Goal: Information Seeking & Learning: Learn about a topic

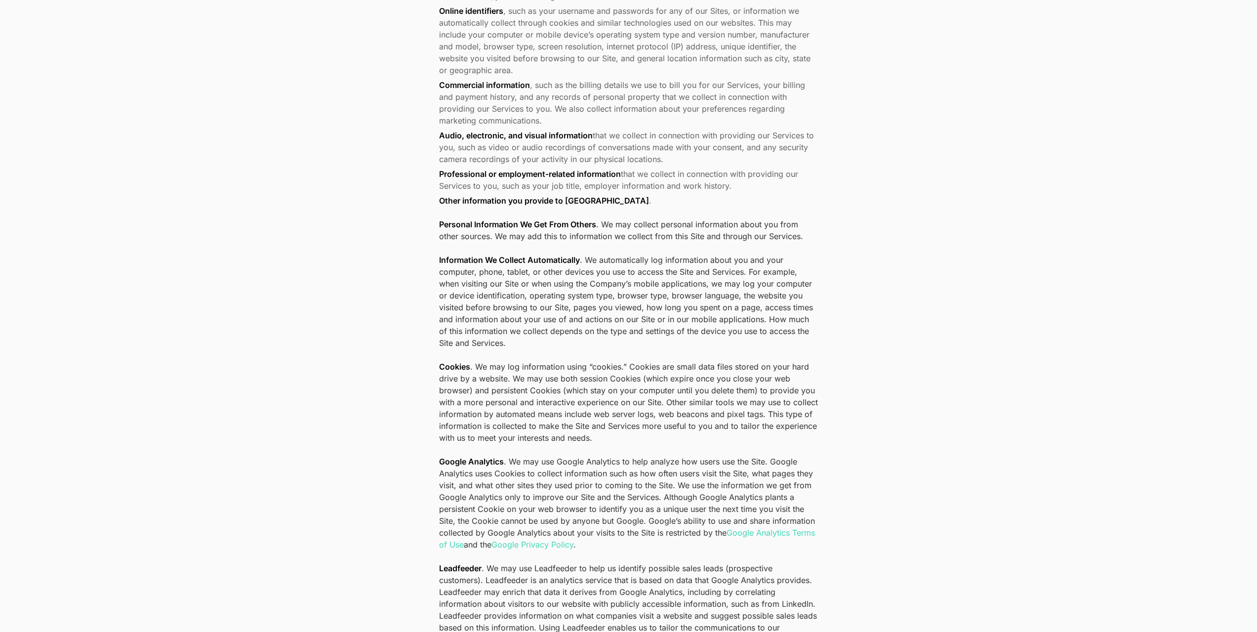
scroll to position [666, 0]
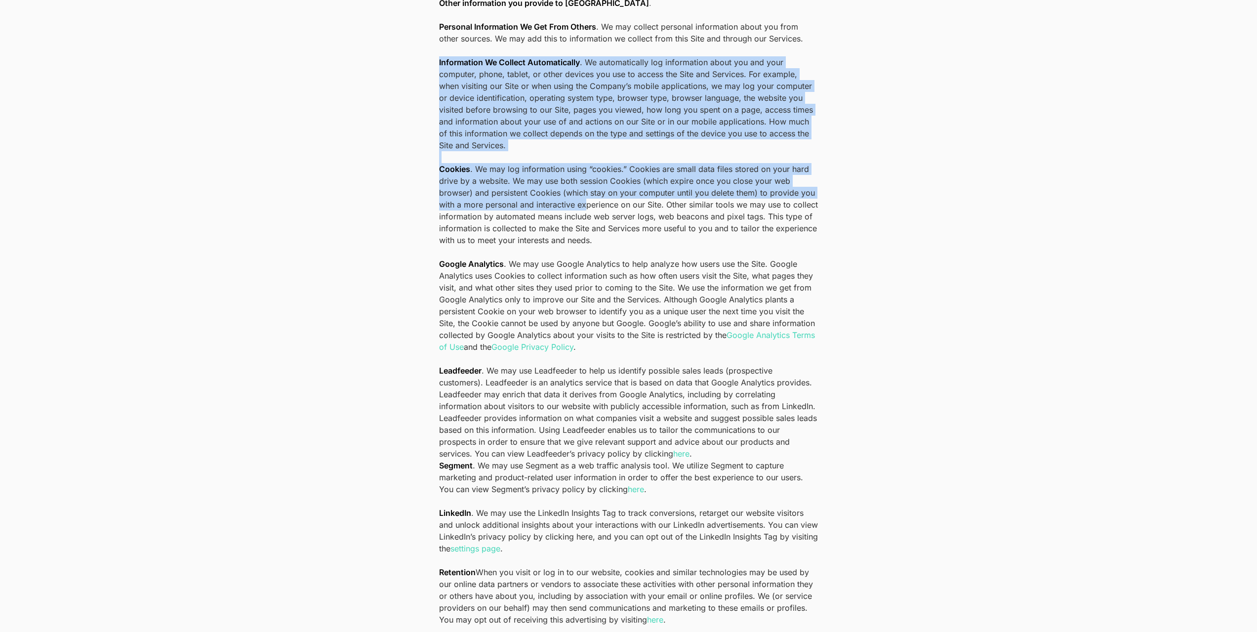
drag, startPoint x: 436, startPoint y: 62, endPoint x: 586, endPoint y: 207, distance: 208.6
click at [511, 150] on p "Information We Collect Automatically . We automatically log information about y…" at bounding box center [628, 109] width 379 height 107
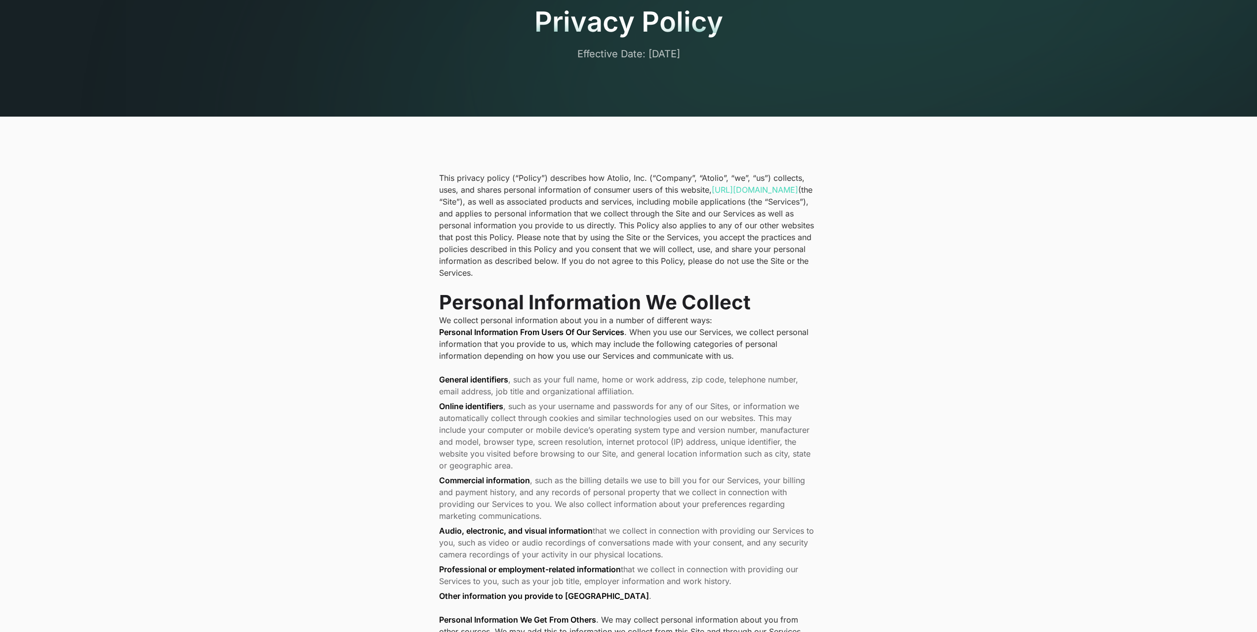
scroll to position [0, 0]
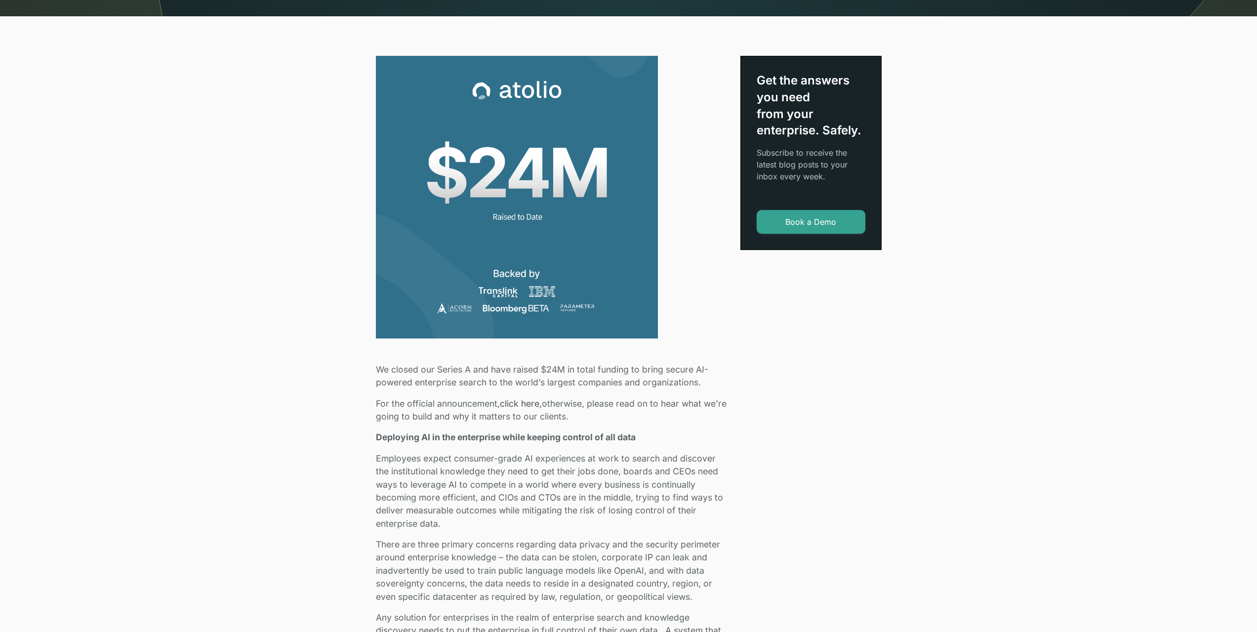
scroll to position [296, 0]
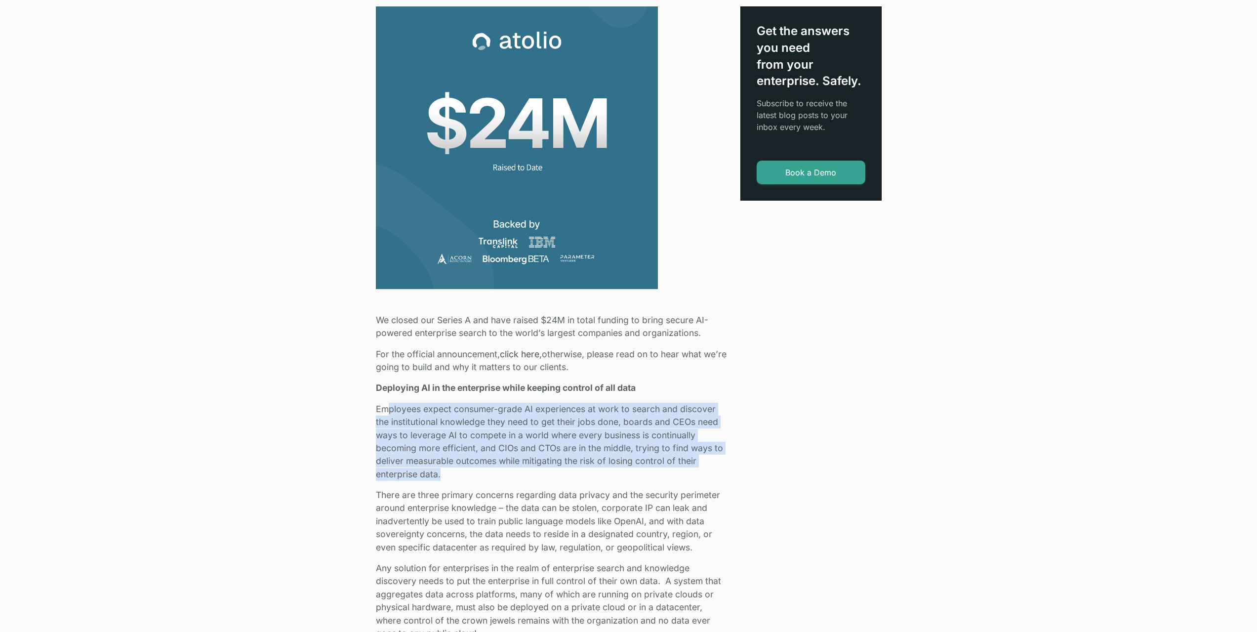
drag, startPoint x: 387, startPoint y: 412, endPoint x: 616, endPoint y: 478, distance: 238.6
click at [616, 478] on p "Employees expect consumer-grade AI experiences at work to search and discover t…" at bounding box center [552, 442] width 353 height 78
click at [575, 434] on p "Employees expect consumer-grade AI experiences at work to search and discover t…" at bounding box center [552, 442] width 353 height 78
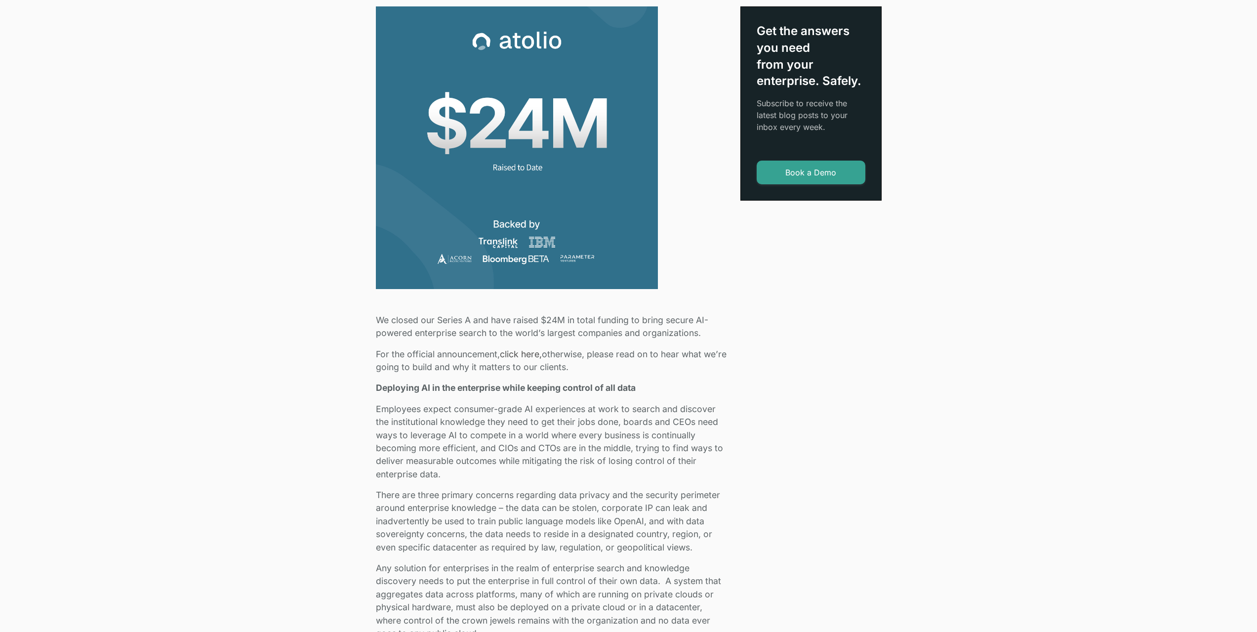
scroll to position [543, 0]
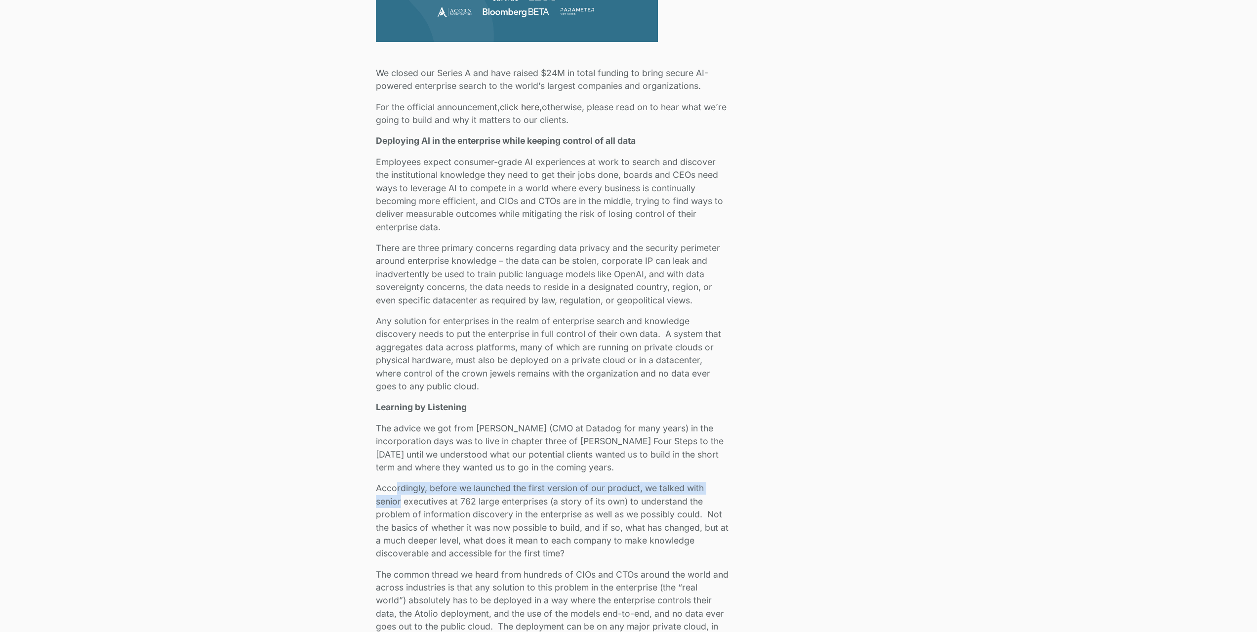
drag, startPoint x: 395, startPoint y: 486, endPoint x: 400, endPoint y: 500, distance: 15.6
click at [400, 500] on p "Accordingly, before we launched the first version of our product, we talked wit…" at bounding box center [552, 521] width 353 height 78
click at [446, 500] on p "Accordingly, before we launched the first version of our product, we talked wit…" at bounding box center [552, 521] width 353 height 78
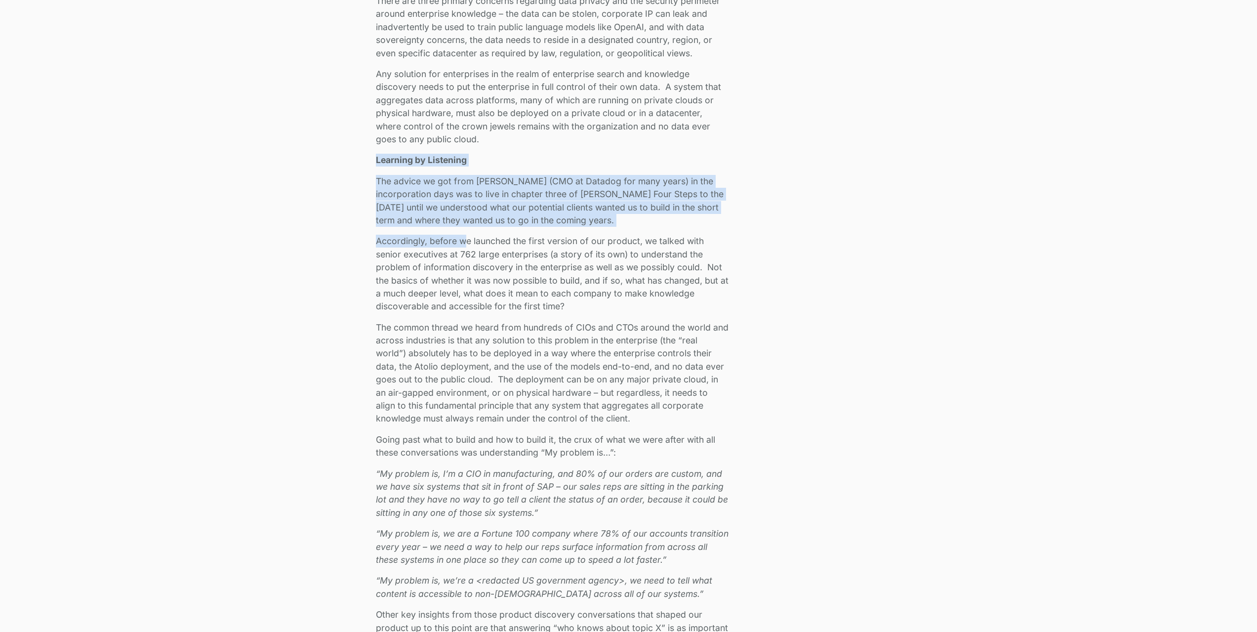
drag, startPoint x: 378, startPoint y: 164, endPoint x: 467, endPoint y: 237, distance: 114.9
click at [582, 206] on p "The advice we got from [PERSON_NAME] (CMO at Datadog for many years) in the inc…" at bounding box center [552, 201] width 353 height 52
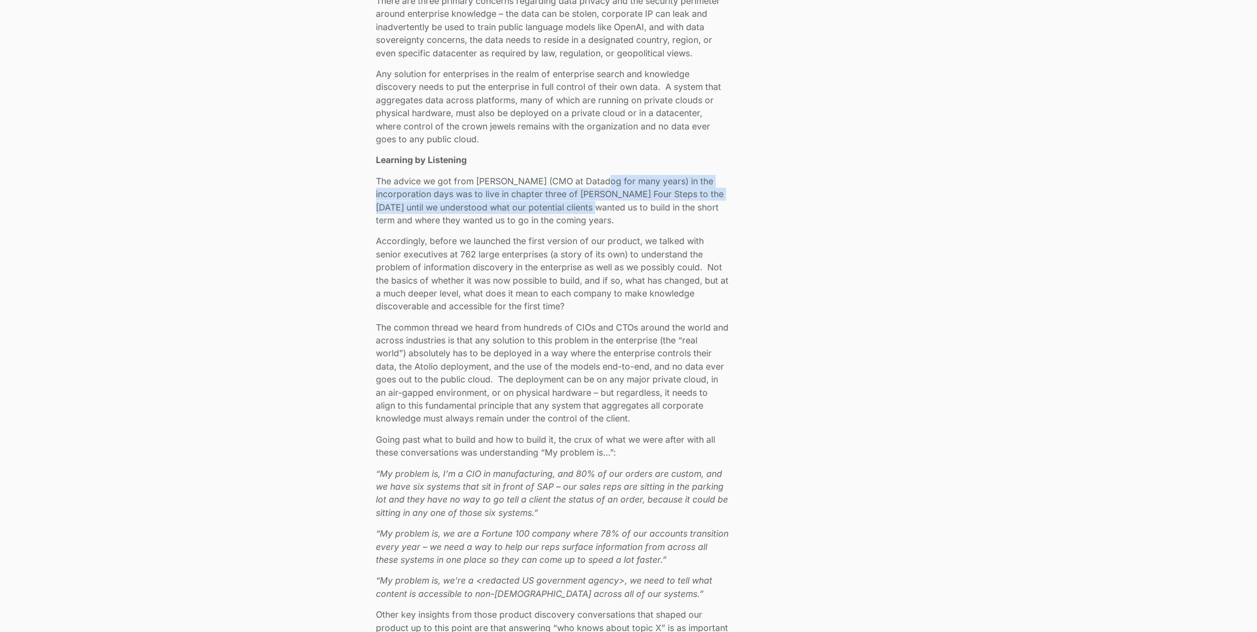
drag, startPoint x: 597, startPoint y: 186, endPoint x: 595, endPoint y: 208, distance: 22.8
click at [595, 208] on p "The advice we got from [PERSON_NAME] (CMO at Datadog for many years) in the inc…" at bounding box center [552, 201] width 353 height 52
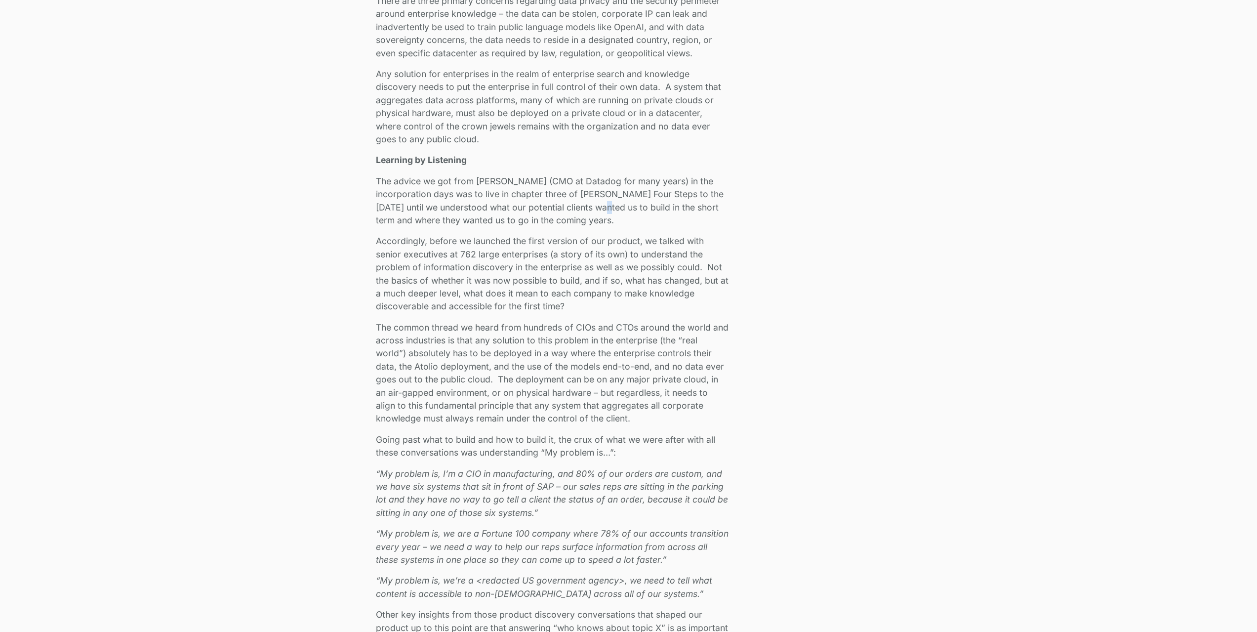
click at [603, 207] on p "The advice we got from [PERSON_NAME] (CMO at Datadog for many years) in the inc…" at bounding box center [552, 201] width 353 height 52
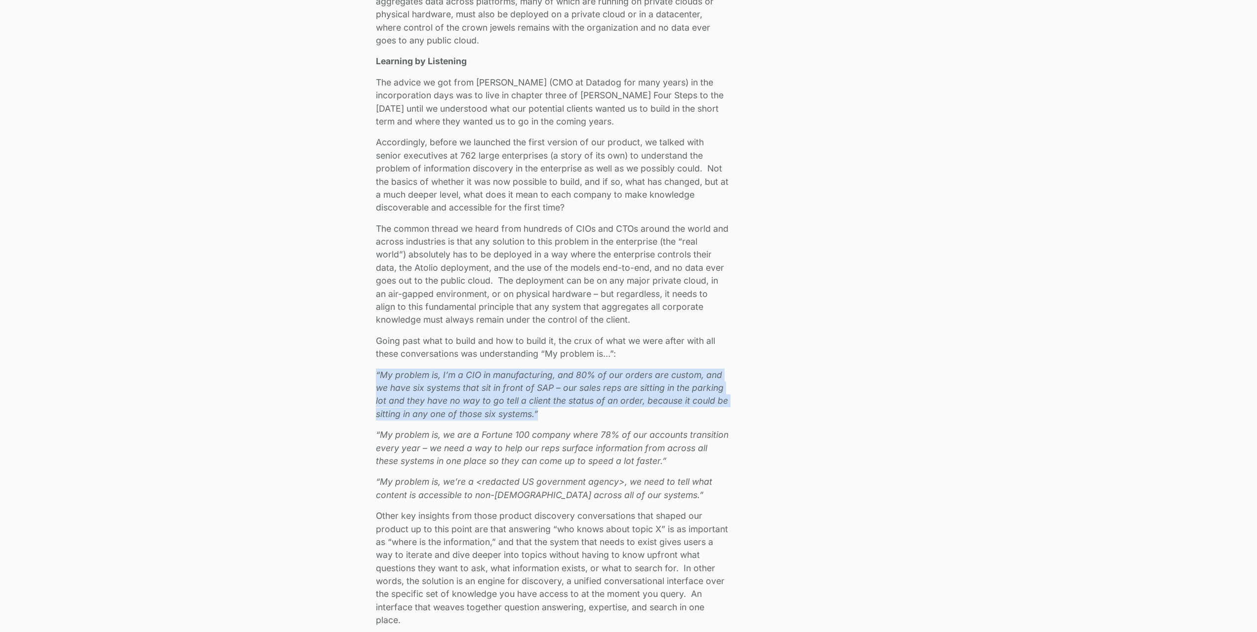
drag, startPoint x: 375, startPoint y: 373, endPoint x: 563, endPoint y: 408, distance: 190.3
click at [563, 408] on p "“My problem is, I’m a CIO in manufacturing, and 80% of our orders are custom, a…" at bounding box center [552, 395] width 353 height 52
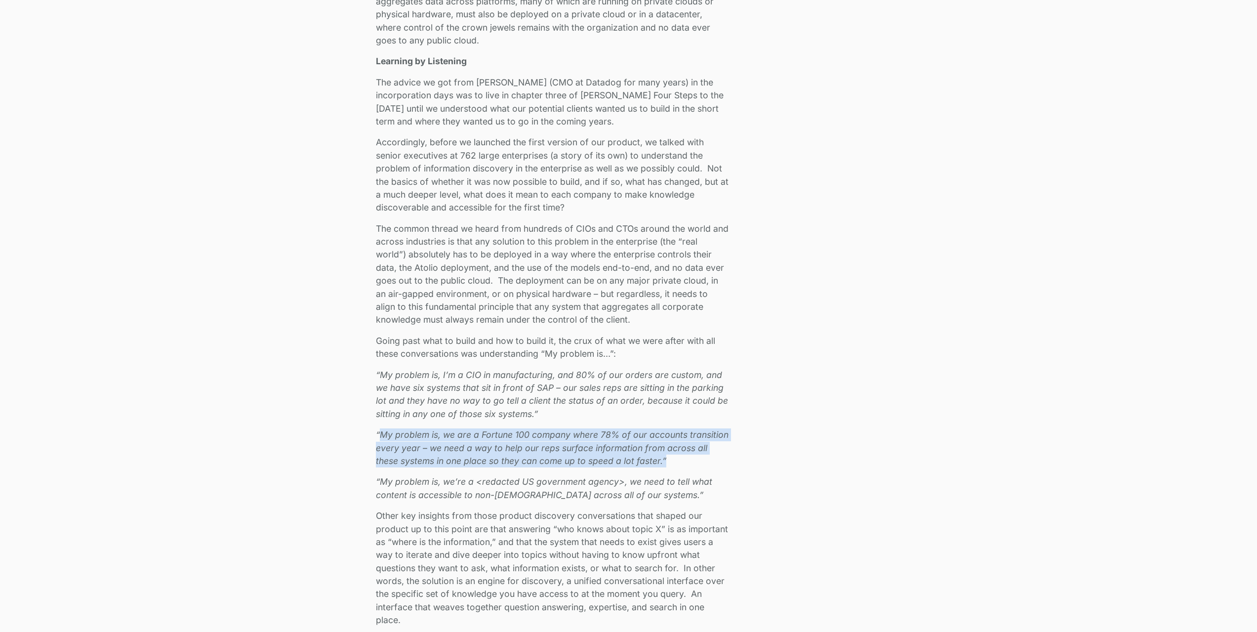
drag, startPoint x: 383, startPoint y: 438, endPoint x: 696, endPoint y: 456, distance: 312.7
click at [696, 456] on p "“My problem is, we are a Fortune 100 company where 78% of our accounts transiti…" at bounding box center [552, 447] width 353 height 39
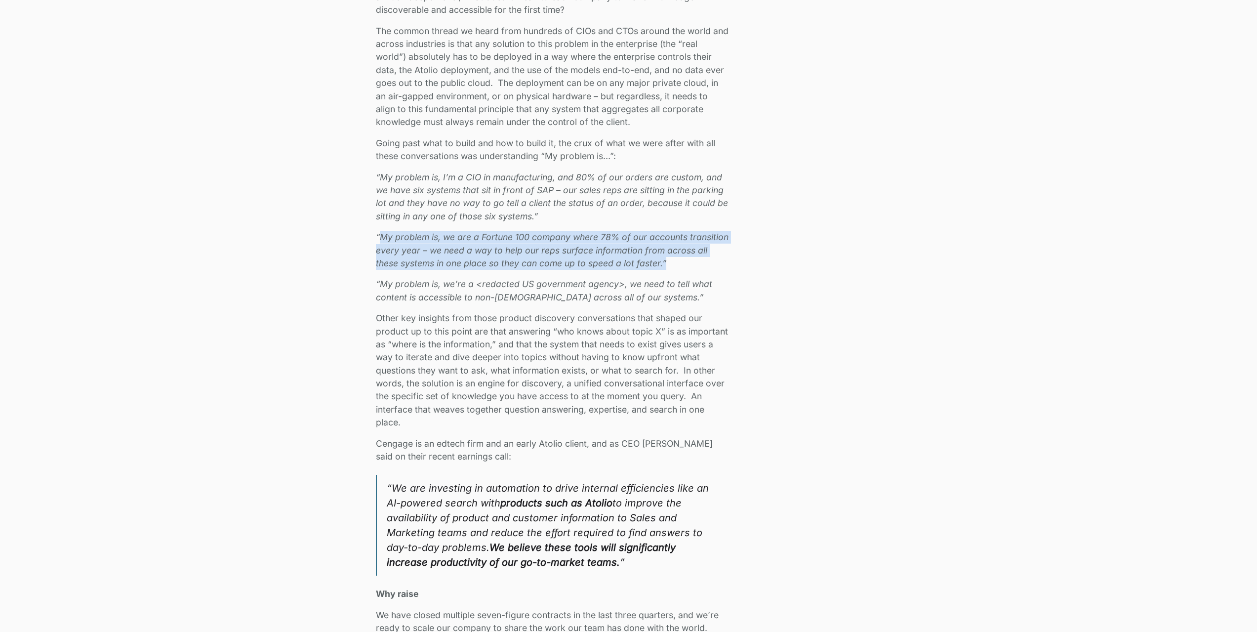
scroll to position [1136, 0]
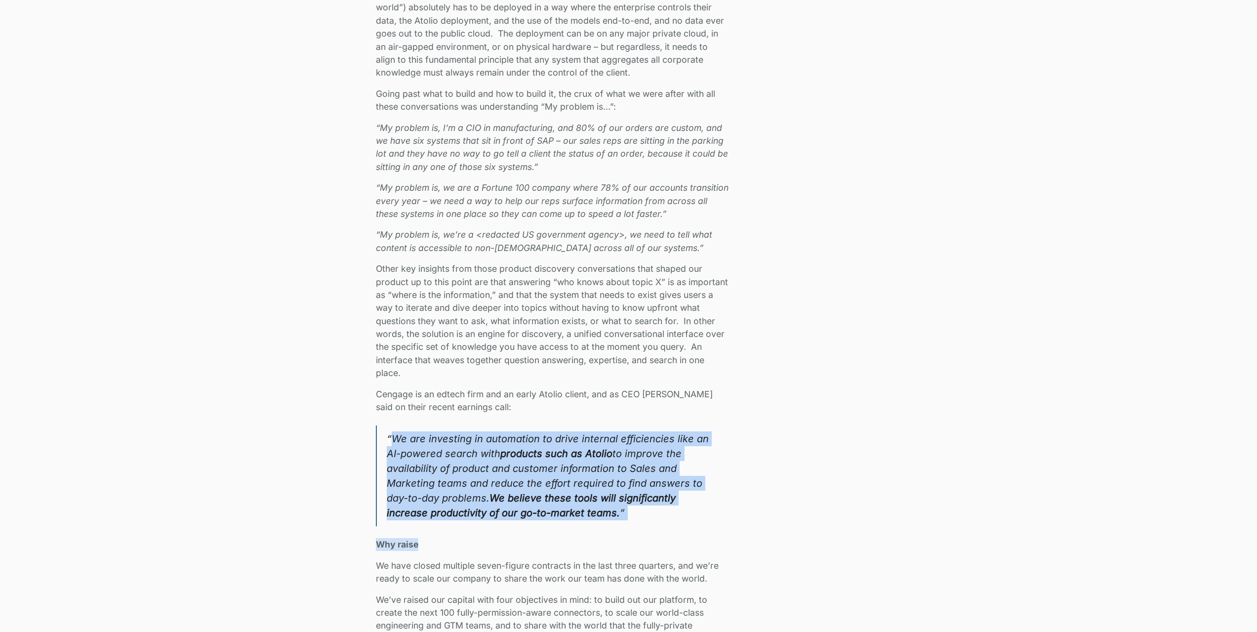
drag, startPoint x: 391, startPoint y: 438, endPoint x: 600, endPoint y: 524, distance: 225.9
click at [600, 524] on blockquote "“We are investing in automation to drive internal efficiencies like an AI-power…" at bounding box center [552, 475] width 353 height 101
click at [599, 515] on blockquote "“We are investing in automation to drive internal efficiencies like an AI-power…" at bounding box center [552, 475] width 353 height 101
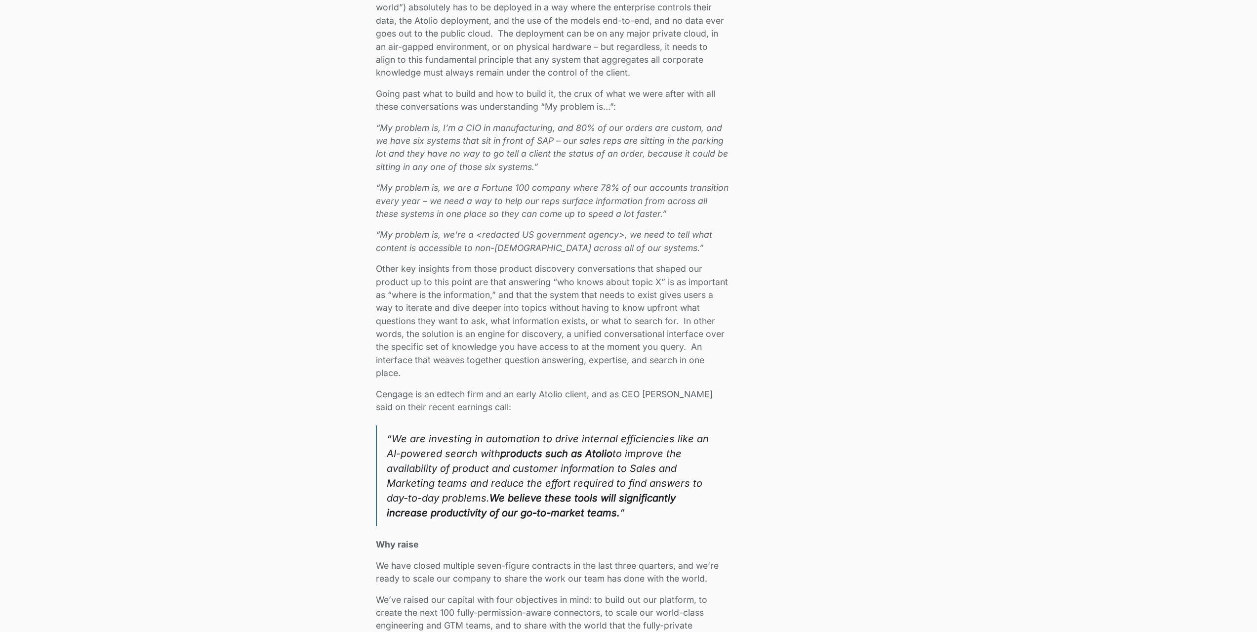
scroll to position [1433, 0]
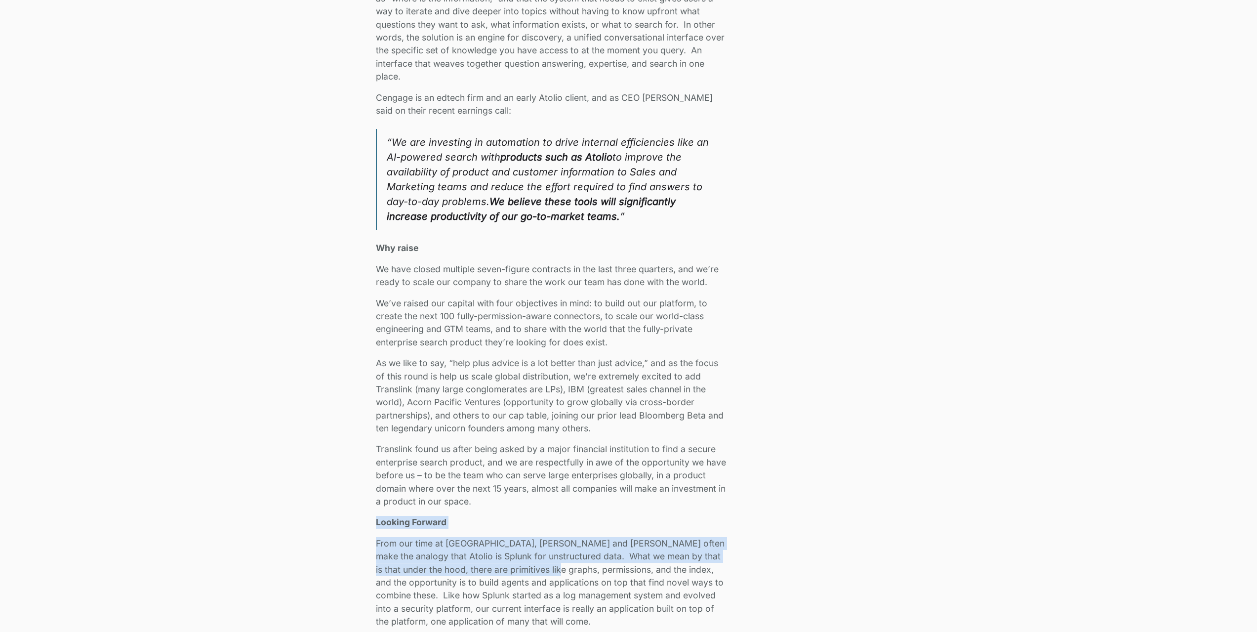
drag, startPoint x: 376, startPoint y: 523, endPoint x: 539, endPoint y: 548, distance: 165.4
click at [537, 565] on div "We closed our Series A and have raised $24M in total funding to bring secure AI…" at bounding box center [552, 85] width 353 height 1814
click at [539, 545] on p "From our time at [GEOGRAPHIC_DATA], [PERSON_NAME] and [PERSON_NAME] often make …" at bounding box center [552, 582] width 353 height 91
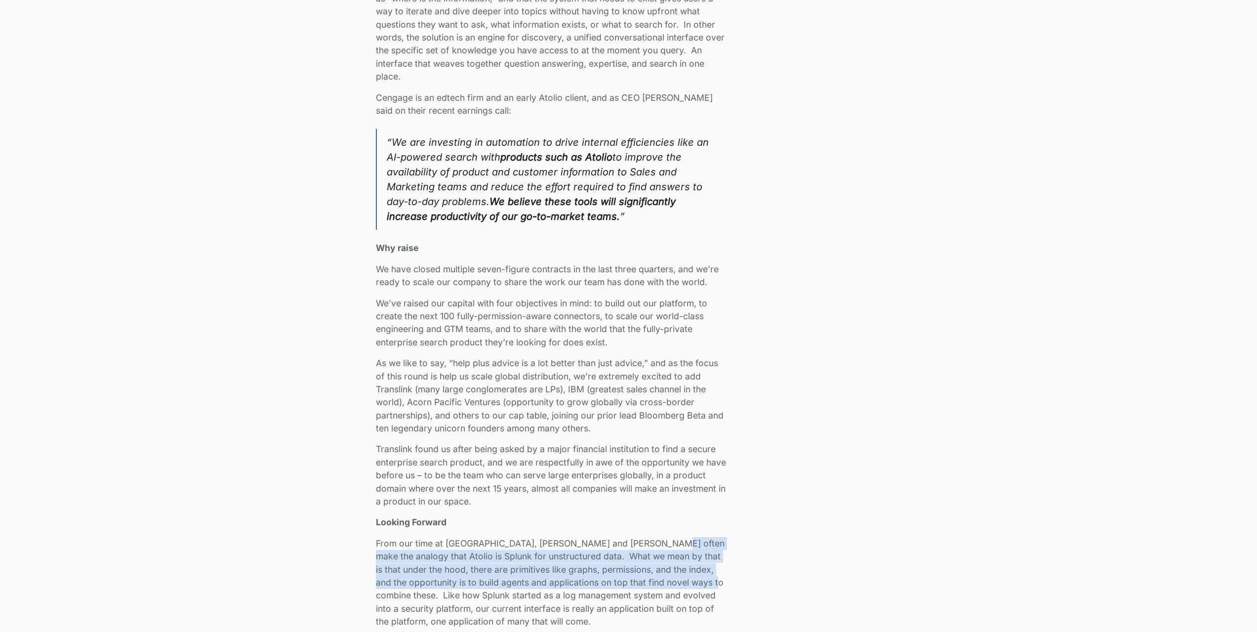
drag, startPoint x: 652, startPoint y: 541, endPoint x: 768, endPoint y: 586, distance: 124.5
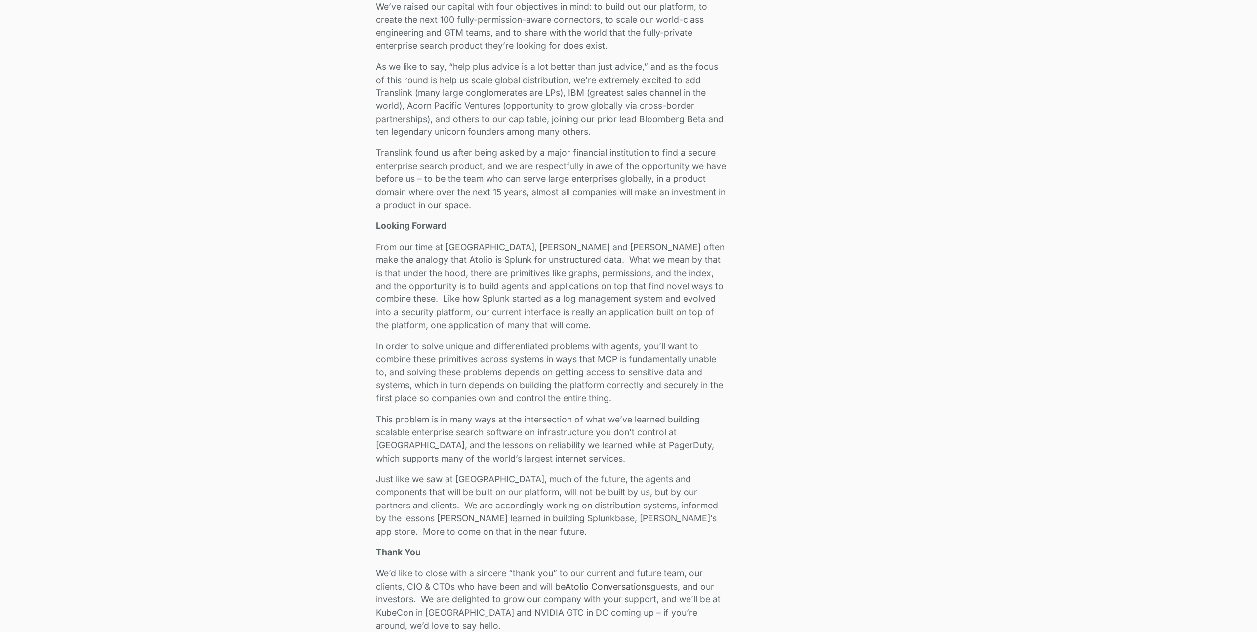
scroll to position [1828, 0]
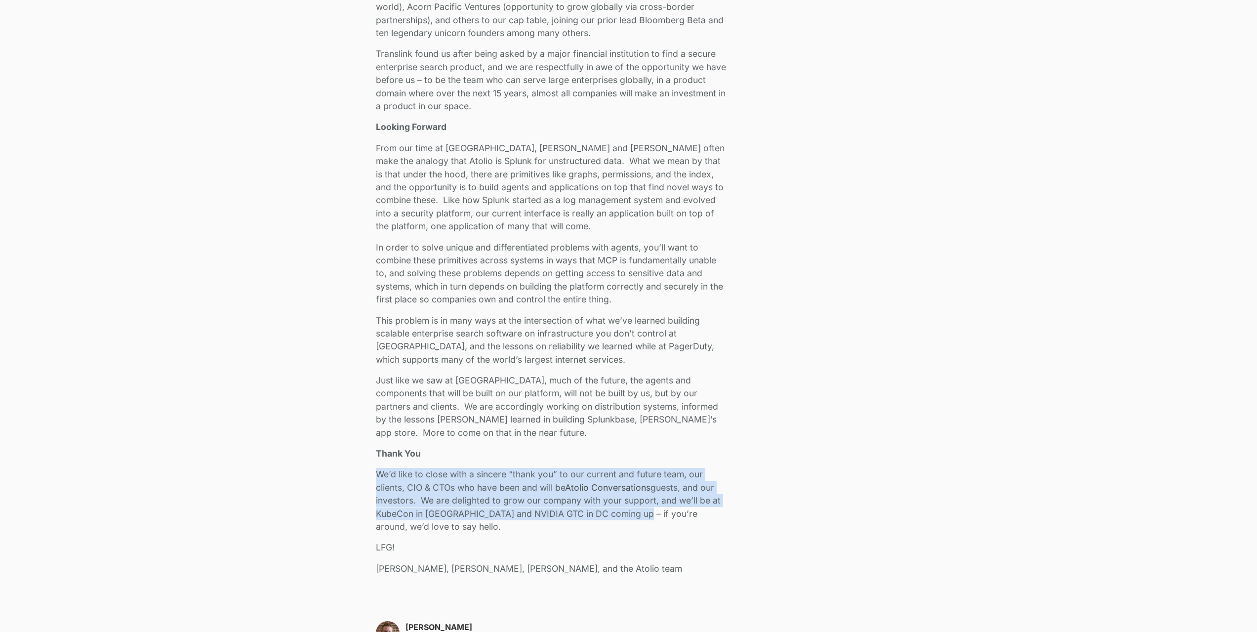
drag, startPoint x: 378, startPoint y: 480, endPoint x: 627, endPoint y: 510, distance: 250.2
click at [627, 510] on p "We’d like to close with a sincere “thank you” to our current and future team, o…" at bounding box center [552, 500] width 353 height 65
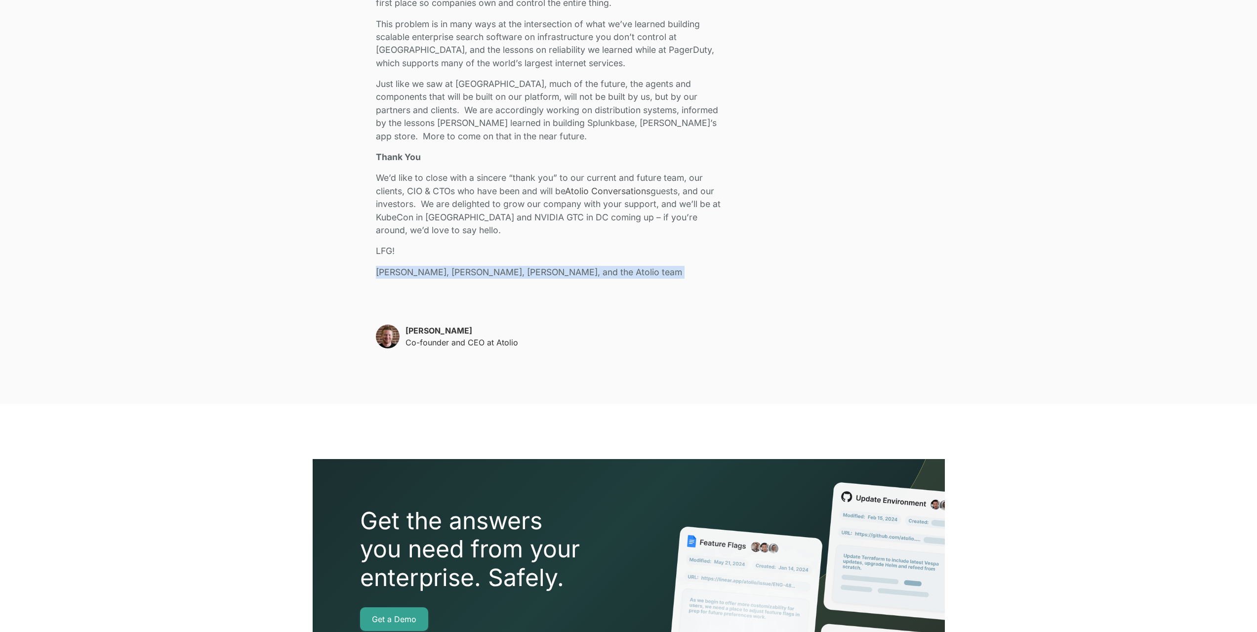
drag, startPoint x: 375, startPoint y: 272, endPoint x: 456, endPoint y: 265, distance: 81.8
click at [418, 277] on p "[PERSON_NAME], [PERSON_NAME], [PERSON_NAME], and the Atolio team" at bounding box center [552, 272] width 353 height 13
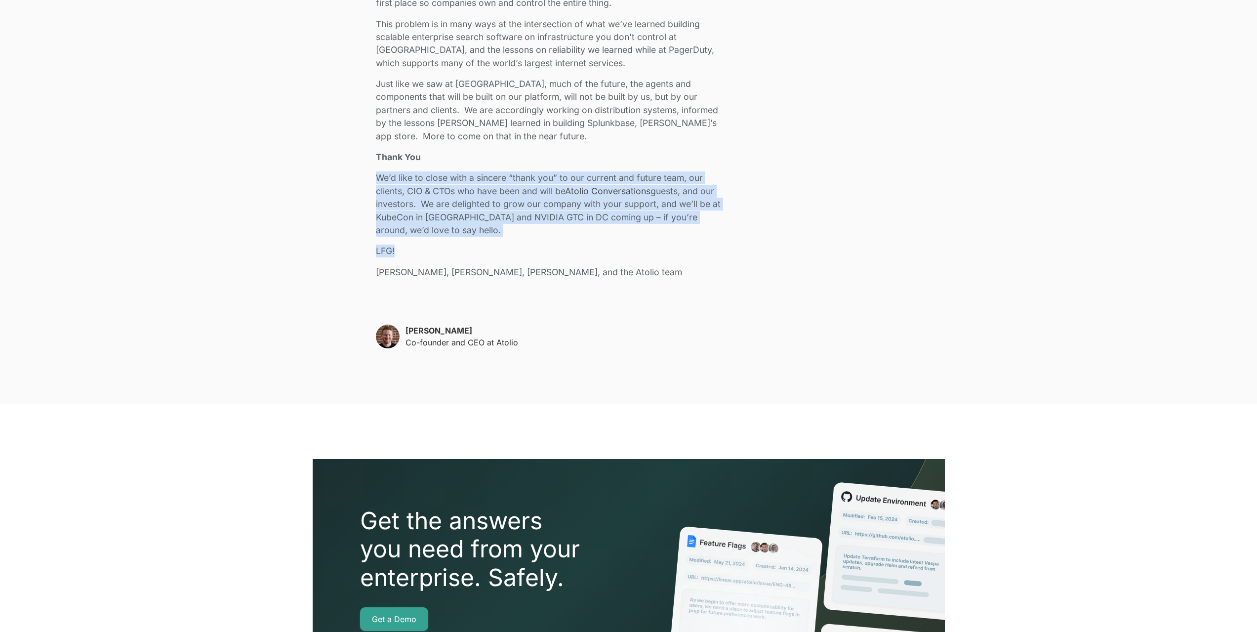
drag, startPoint x: 404, startPoint y: 249, endPoint x: 364, endPoint y: 170, distance: 89.0
click at [429, 206] on p "We’d like to close with a sincere “thank you” to our current and future team, o…" at bounding box center [552, 203] width 353 height 65
click at [390, 220] on p "We’d like to close with a sincere “thank you” to our current and future team, o…" at bounding box center [552, 203] width 353 height 65
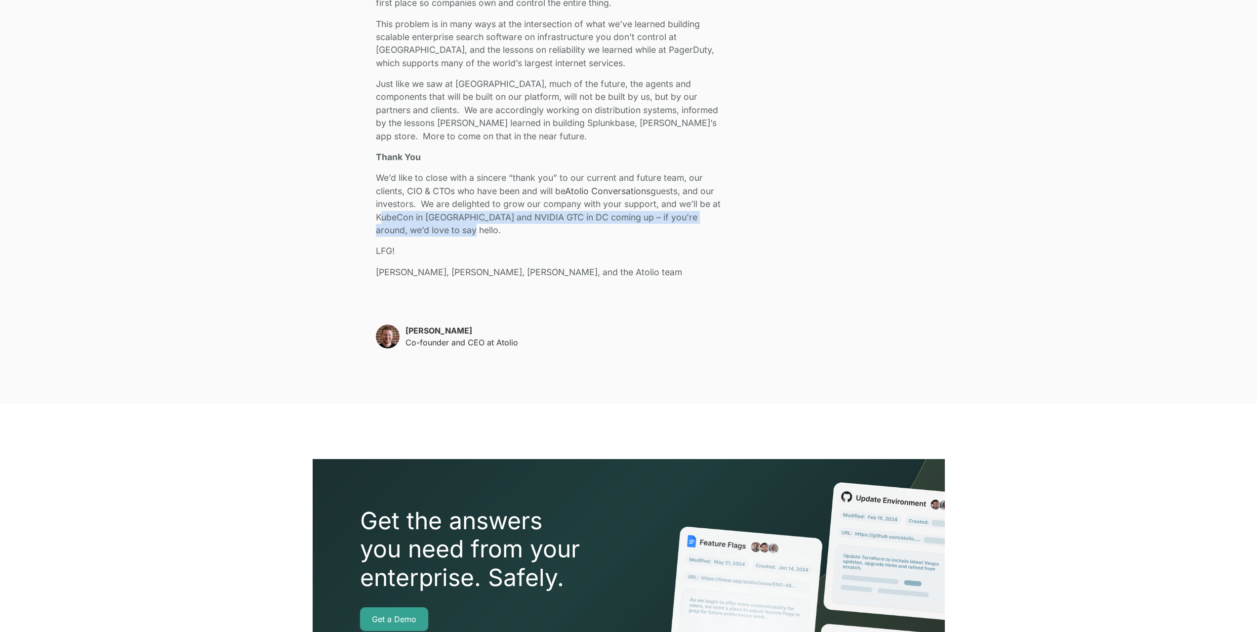
drag, startPoint x: 376, startPoint y: 218, endPoint x: 681, endPoint y: 229, distance: 305.0
click at [681, 229] on p "We’d like to close with a sincere “thank you” to our current and future team, o…" at bounding box center [552, 203] width 353 height 65
click at [501, 233] on p "We’d like to close with a sincere “thank you” to our current and future team, o…" at bounding box center [552, 203] width 353 height 65
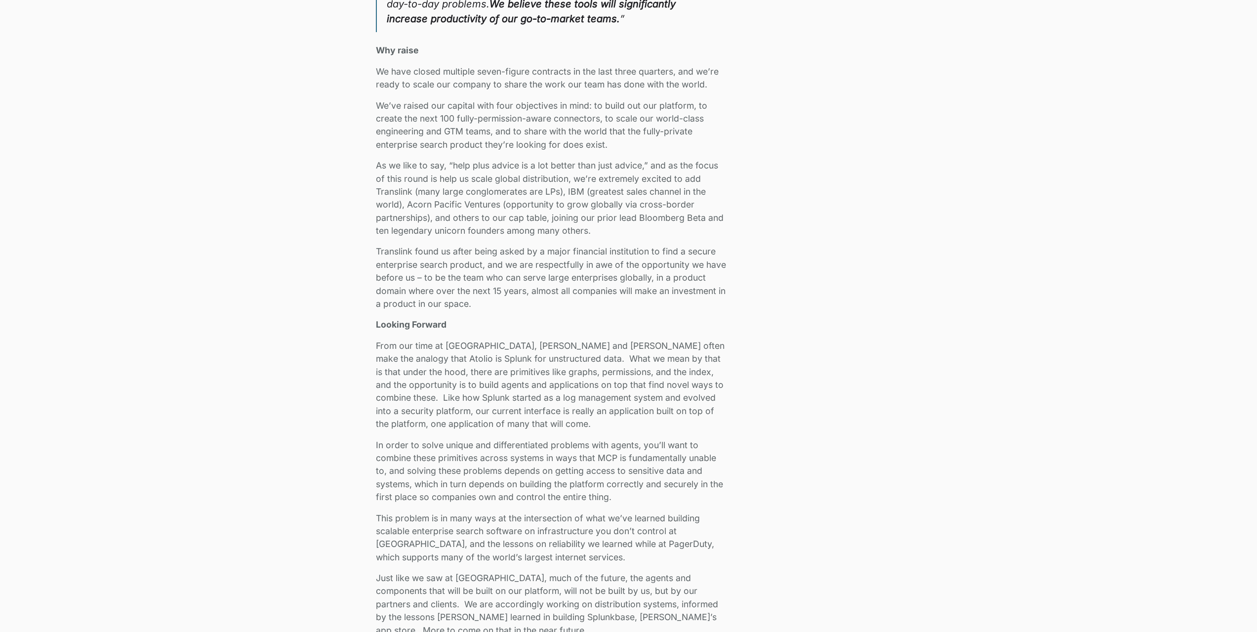
scroll to position [1482, 0]
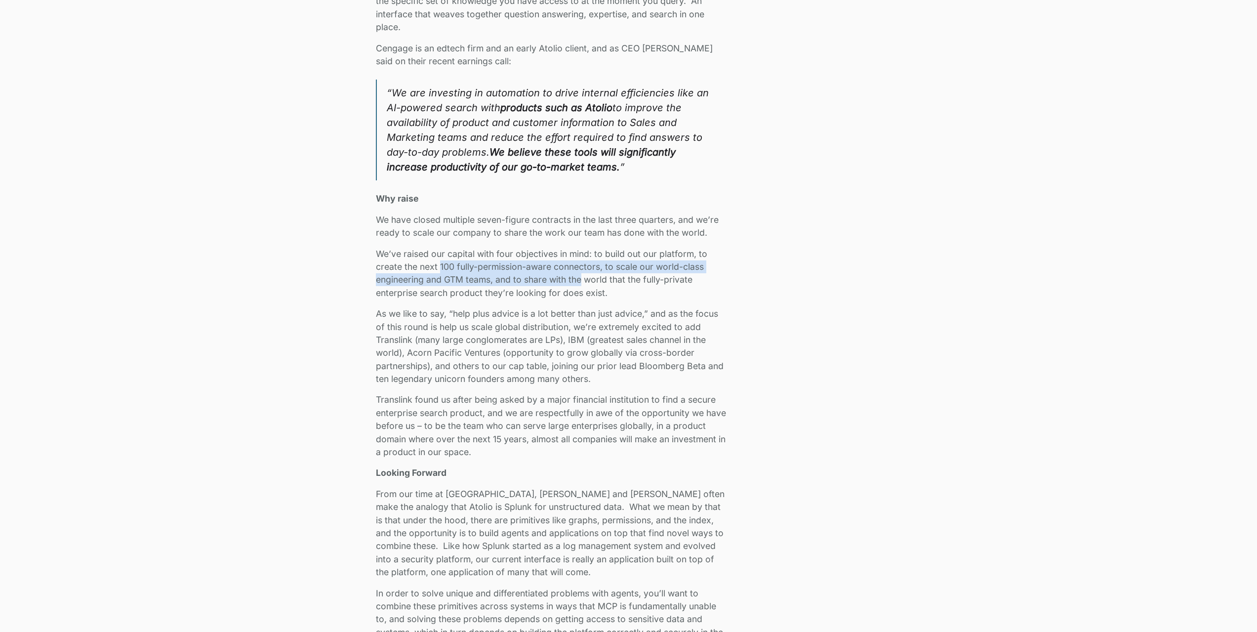
drag, startPoint x: 441, startPoint y: 266, endPoint x: 580, endPoint y: 277, distance: 139.2
click at [580, 277] on p "We’ve raised our capital with four objectives in mind: to build out our platfor…" at bounding box center [552, 273] width 353 height 52
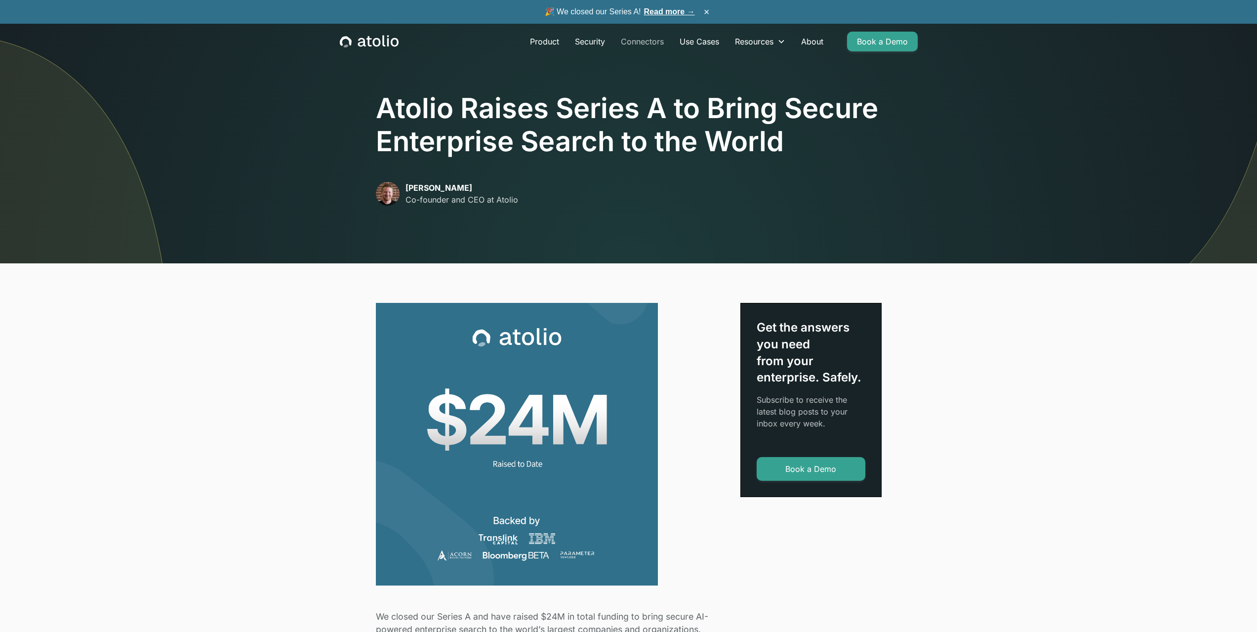
click at [632, 42] on link "Connectors" at bounding box center [642, 42] width 59 height 20
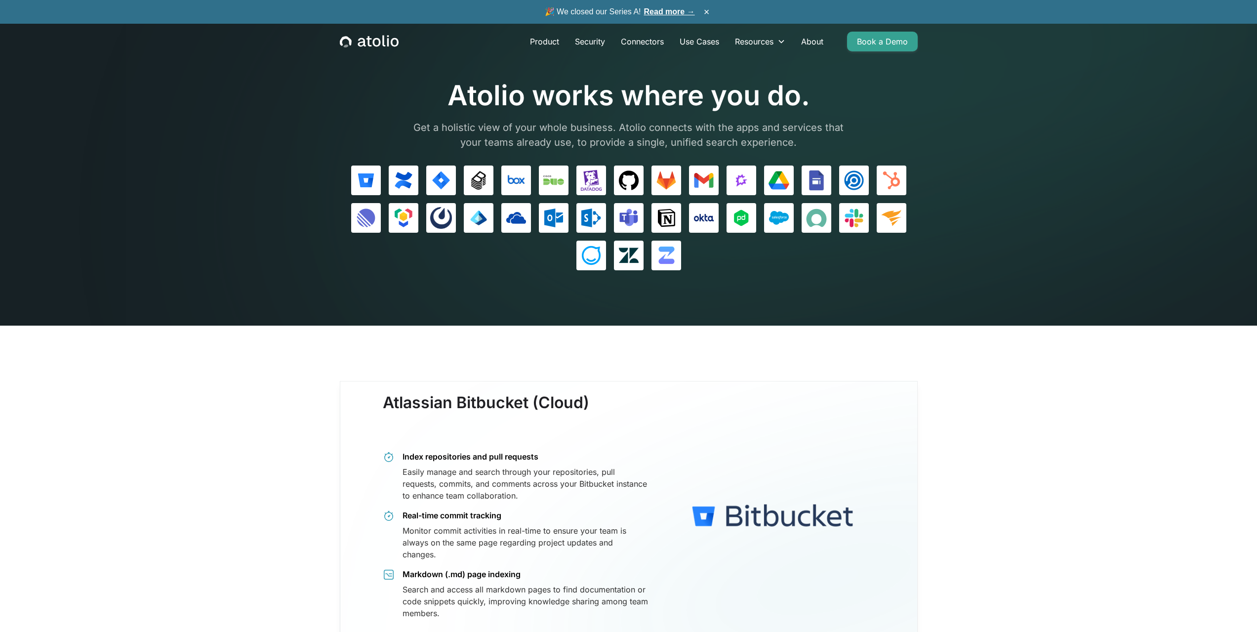
scroll to position [49, 0]
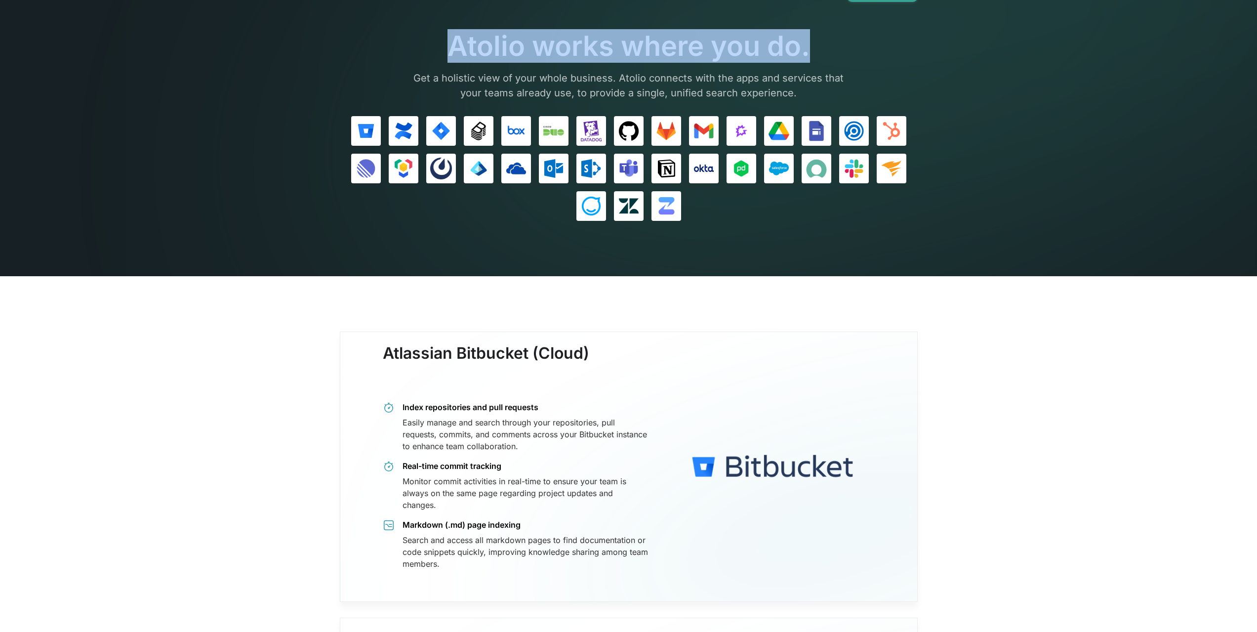
drag, startPoint x: 445, startPoint y: 48, endPoint x: 811, endPoint y: 68, distance: 366.1
